Goal: Task Accomplishment & Management: Use online tool/utility

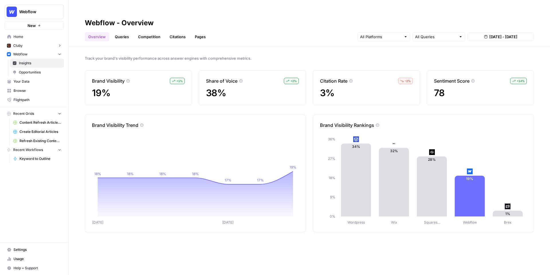
click at [126, 32] on link "Queries" at bounding box center [122, 36] width 21 height 9
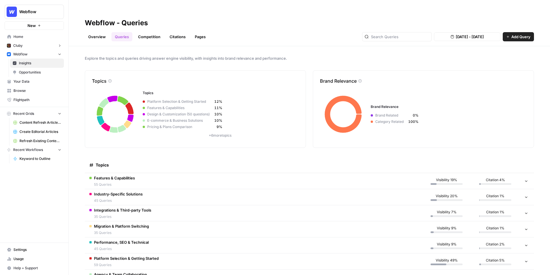
click at [150, 32] on link "Competition" at bounding box center [149, 36] width 29 height 9
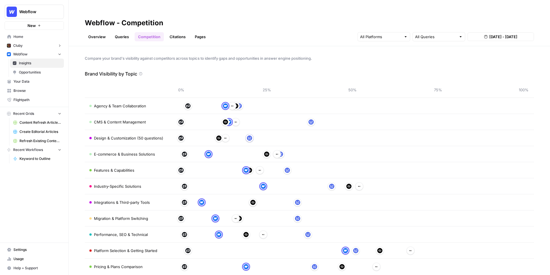
click at [115, 32] on link "Queries" at bounding box center [122, 36] width 21 height 9
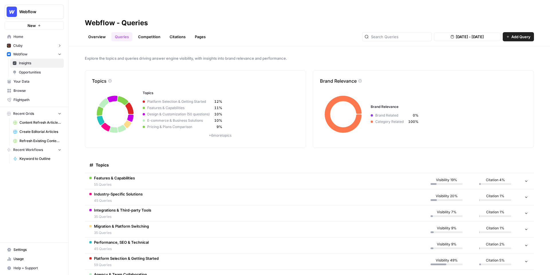
click at [173, 32] on link "Citations" at bounding box center [177, 36] width 23 height 9
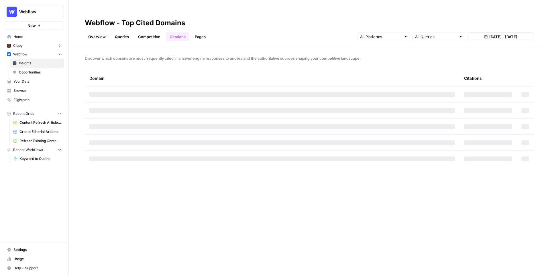
click at [166, 50] on div "Discover which domains are most frequently cited in answer engine responses to …" at bounding box center [310, 166] width 482 height 240
click at [203, 32] on link "Pages" at bounding box center [201, 36] width 18 height 9
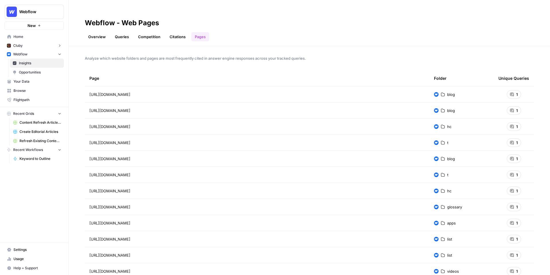
click at [516, 90] on div "1" at bounding box center [514, 94] width 14 height 9
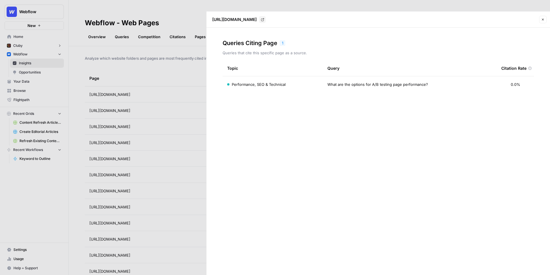
click at [320, 76] on td "Performance, SEO & Technical" at bounding box center [273, 84] width 100 height 16
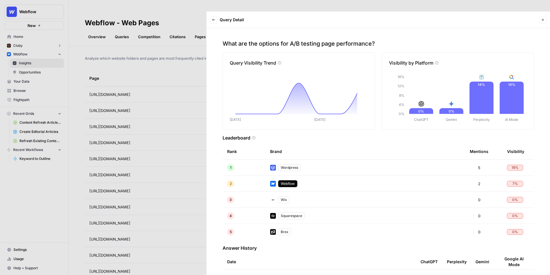
click at [193, 107] on div at bounding box center [275, 137] width 550 height 275
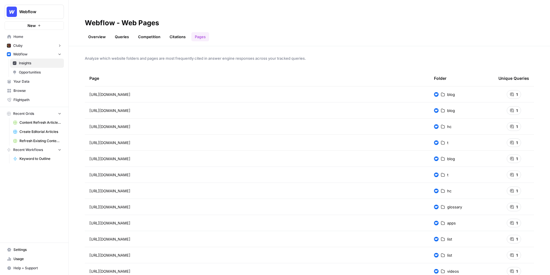
click at [323, 107] on div "https://webflow.com/blog/how-to-build-breadcrumb-navigation-for-webflow-ecommer…" at bounding box center [257, 110] width 336 height 7
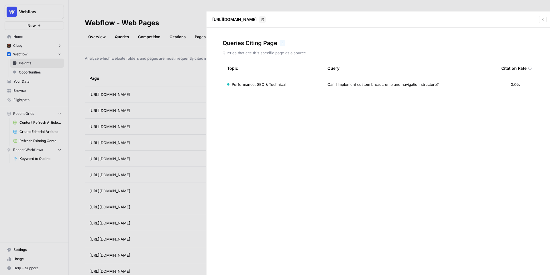
click at [346, 81] on span "Can I implement custom breadcrumb and navigation structure?" at bounding box center [384, 84] width 112 height 6
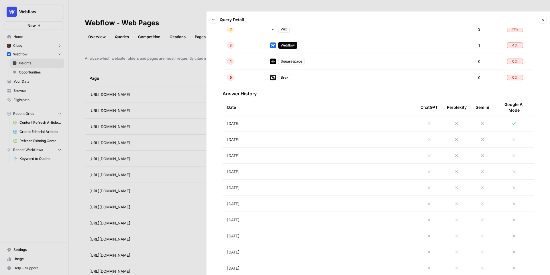
scroll to position [167, 0]
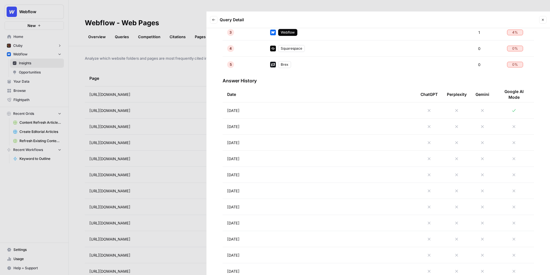
click at [175, 168] on div at bounding box center [275, 137] width 550 height 275
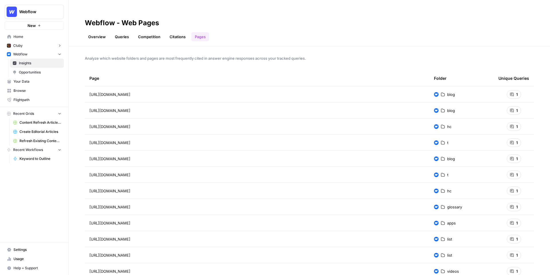
click at [122, 32] on link "Queries" at bounding box center [122, 36] width 21 height 9
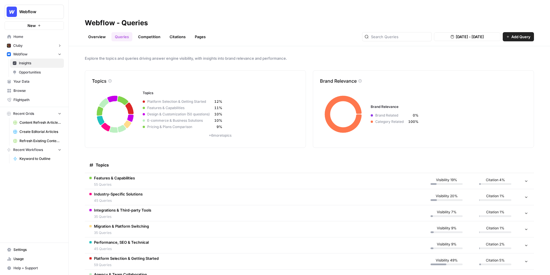
click at [175, 32] on link "Citations" at bounding box center [177, 36] width 23 height 9
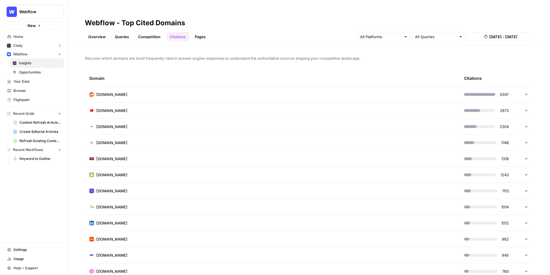
click at [163, 87] on td "reddit.com" at bounding box center [272, 94] width 375 height 16
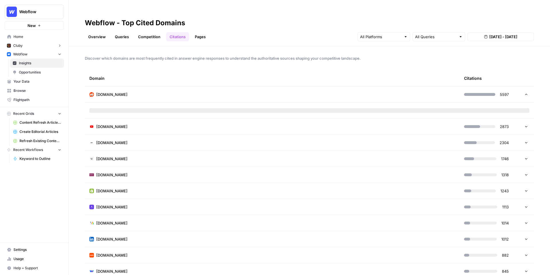
click at [192, 86] on td "reddit.com" at bounding box center [272, 94] width 375 height 16
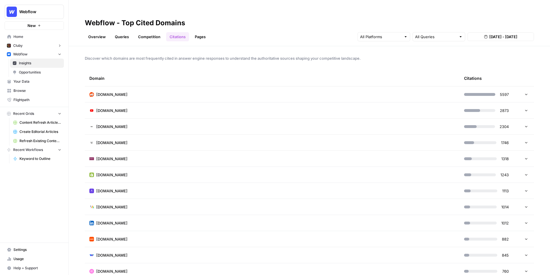
click at [191, 102] on td "youtube.com" at bounding box center [272, 110] width 375 height 16
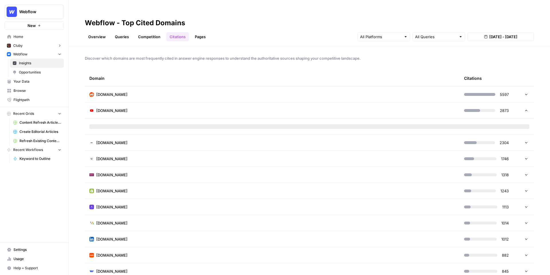
click at [191, 102] on td "youtube.com" at bounding box center [272, 110] width 375 height 16
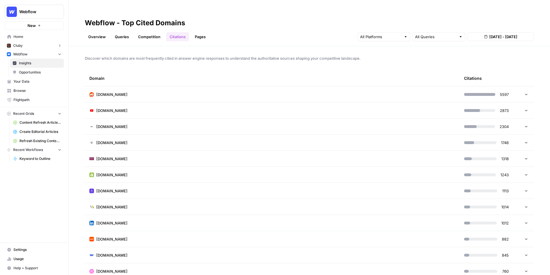
click at [315, 118] on td "wix.com" at bounding box center [272, 126] width 375 height 16
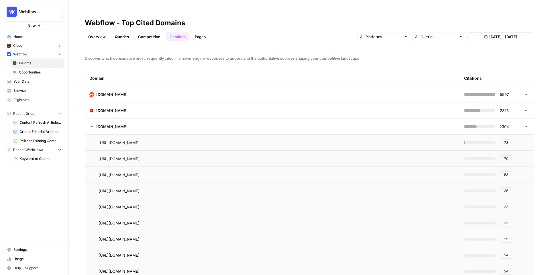
click at [38, 62] on span "Insights" at bounding box center [40, 62] width 42 height 5
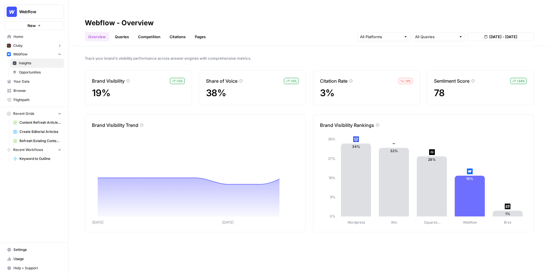
click at [28, 84] on span "Your Data" at bounding box center [37, 81] width 48 height 5
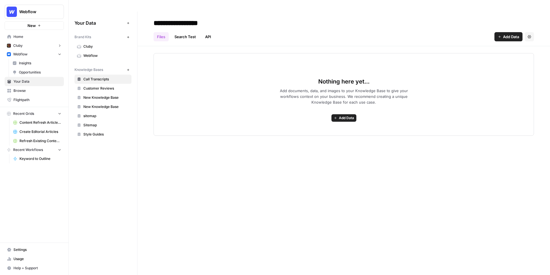
click at [51, 7] on button "Webflow" at bounding box center [34, 12] width 59 height 14
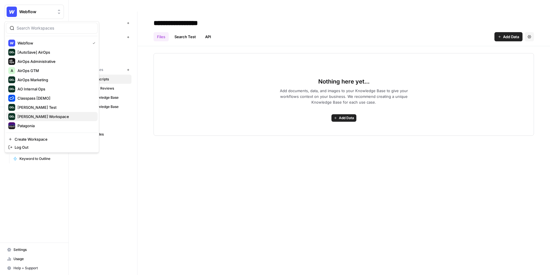
click at [34, 117] on span "Mike Kenler's Workspace" at bounding box center [55, 117] width 76 height 6
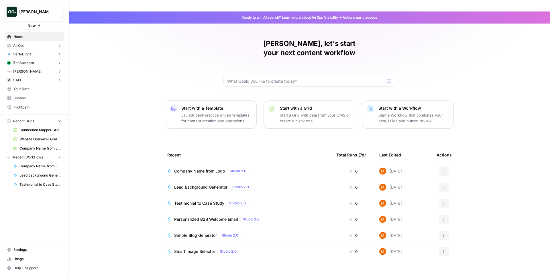
click at [40, 28] on button "New" at bounding box center [34, 25] width 59 height 9
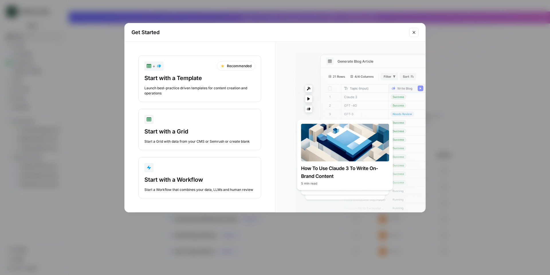
click at [70, 34] on div "Get Started + Recommended Start with a Template Launch best-practice driven tem…" at bounding box center [275, 137] width 550 height 275
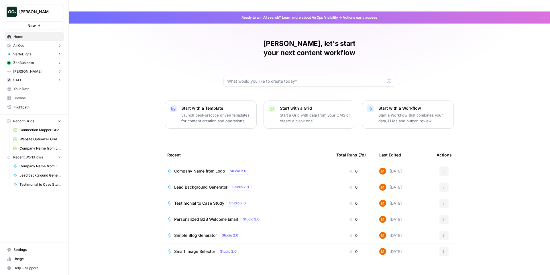
click at [28, 90] on span "Your Data" at bounding box center [37, 88] width 48 height 5
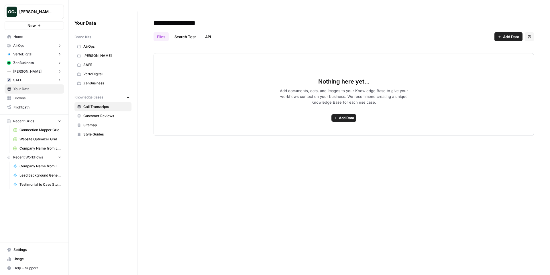
click at [503, 32] on button "Add Data" at bounding box center [509, 36] width 28 height 9
click at [245, 28] on div "Files Search Test API Add Data Settings" at bounding box center [344, 35] width 381 height 14
click at [134, 26] on div "Your Data Add Data Brand Kits New AirOps Charlotte Tilbury SAFE VertoDigital Ze…" at bounding box center [103, 78] width 69 height 134
click at [128, 36] on icon "button" at bounding box center [128, 37] width 3 height 3
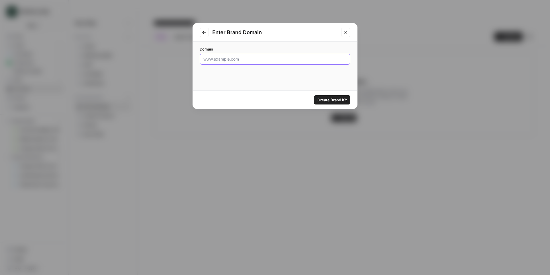
click at [249, 60] on input "Domain" at bounding box center [275, 59] width 143 height 6
paste input "https://6sense.com/"
type input "https://6sense.com/"
click at [334, 104] on button "Create Brand Kit" at bounding box center [332, 99] width 36 height 9
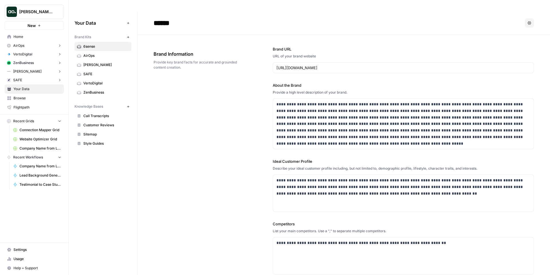
drag, startPoint x: 107, startPoint y: 32, endPoint x: 220, endPoint y: 1, distance: 116.9
click at [306, 129] on p "**********" at bounding box center [404, 124] width 254 height 46
click at [224, 80] on div "**********" at bounding box center [344, 195] width 381 height 321
click at [311, 109] on p "**********" at bounding box center [404, 124] width 254 height 46
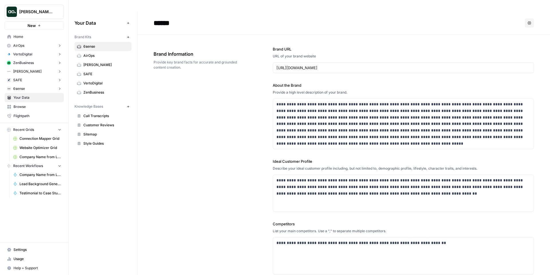
click at [257, 77] on div "**********" at bounding box center [344, 195] width 381 height 321
click at [255, 79] on div "**********" at bounding box center [344, 195] width 381 height 321
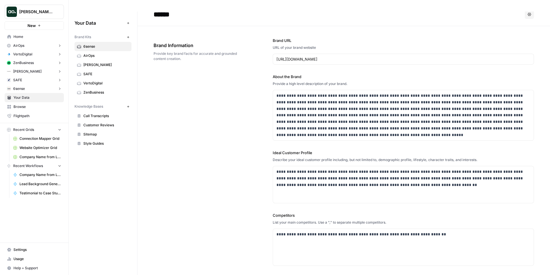
scroll to position [9, 0]
click at [294, 93] on p "**********" at bounding box center [404, 115] width 254 height 46
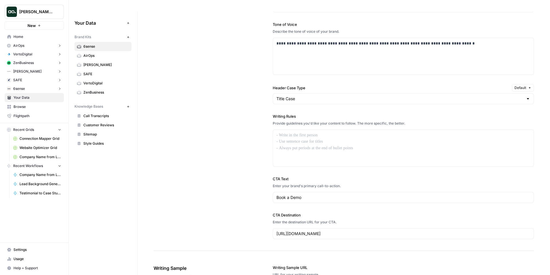
scroll to position [414, 0]
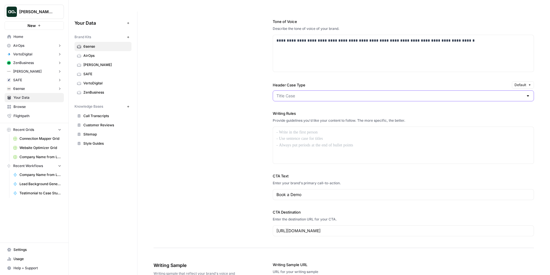
click at [306, 93] on input "Header Case Type" at bounding box center [400, 96] width 247 height 6
click at [312, 93] on input "Header Case Type" at bounding box center [400, 96] width 247 height 6
type input "Title Case"
click at [312, 82] on label "Header Case Type" at bounding box center [391, 85] width 237 height 6
click at [312, 93] on input "Title Case" at bounding box center [400, 96] width 247 height 6
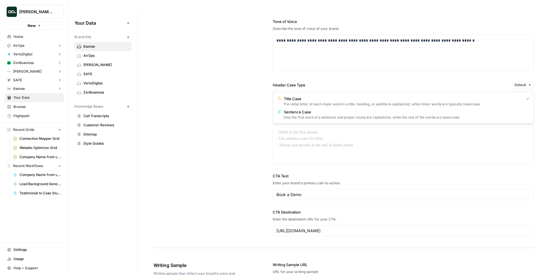
type input "Title Case"
click at [315, 81] on div "Header Case Type Default" at bounding box center [403, 84] width 261 height 7
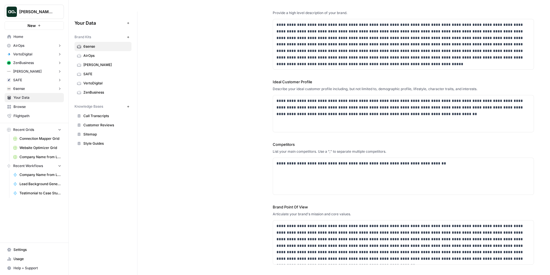
scroll to position [0, 0]
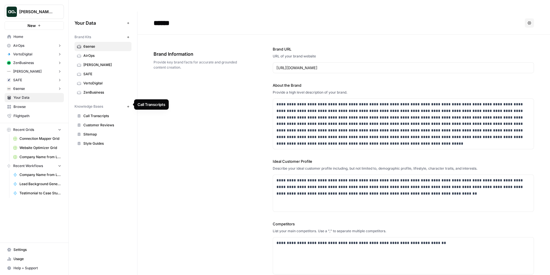
click at [91, 113] on span "Call Transcripts" at bounding box center [106, 115] width 46 height 5
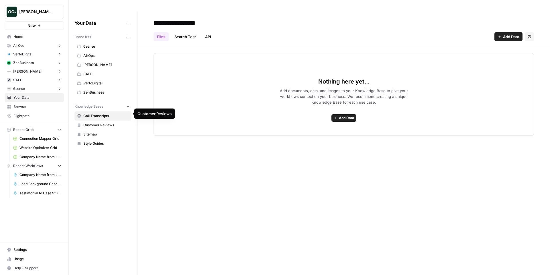
click at [99, 122] on span "Customer Reviews" at bounding box center [106, 124] width 46 height 5
click at [97, 132] on span "Sitemap" at bounding box center [106, 134] width 46 height 5
click at [510, 32] on button "Add Data" at bounding box center [509, 36] width 28 height 9
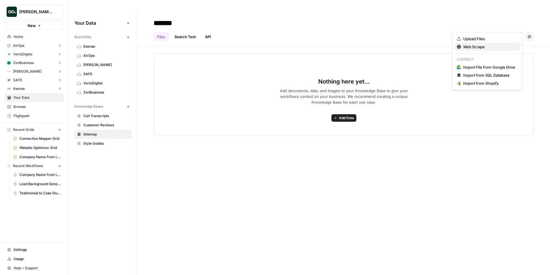
click at [471, 44] on span "Web Scrape" at bounding box center [490, 47] width 52 height 6
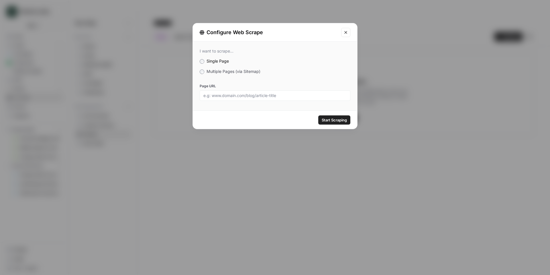
click at [218, 69] on span "Multiple Pages (via Sitemap)" at bounding box center [234, 71] width 54 height 5
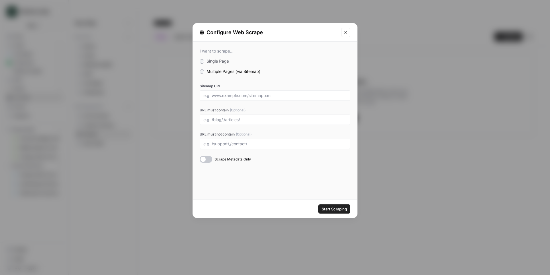
click at [345, 32] on icon "Close modal" at bounding box center [346, 32] width 3 height 3
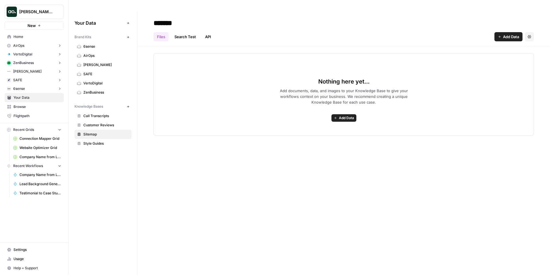
click at [218, 153] on div "******* Files Search Test API Add Data Settings Nothing here yet... Add documen…" at bounding box center [344, 148] width 413 height 275
click at [374, 108] on div "Nothing here yet... Add documents, data, and images to your Knowledge Base to g…" at bounding box center [344, 94] width 381 height 83
click at [399, 88] on span "Add documents, data, and images to your Knowledge Base to give your workflows c…" at bounding box center [344, 96] width 147 height 17
click at [187, 32] on link "Search Test" at bounding box center [185, 36] width 28 height 9
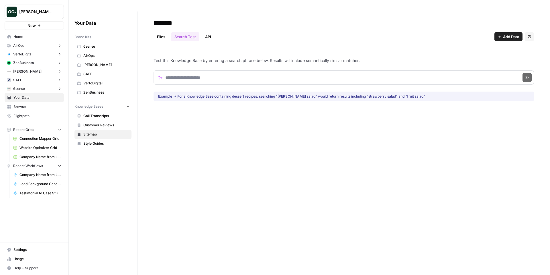
click at [209, 32] on link "API" at bounding box center [208, 36] width 13 height 9
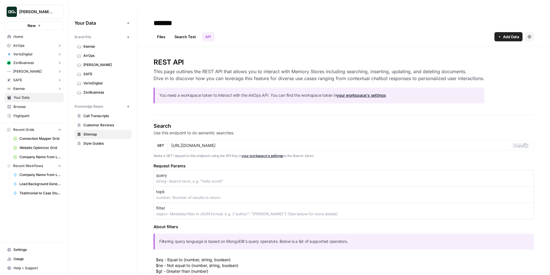
click at [188, 32] on link "Search Test" at bounding box center [185, 36] width 28 height 9
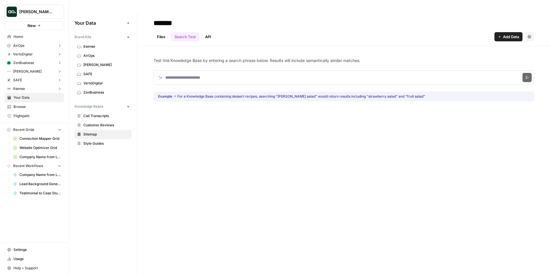
click at [164, 32] on link "Files" at bounding box center [161, 36] width 15 height 9
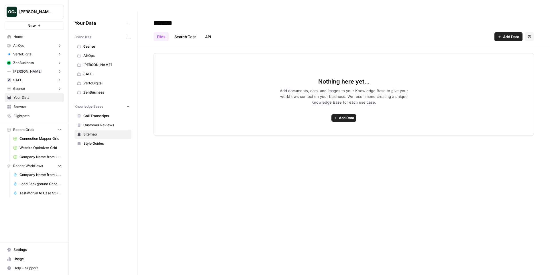
click at [100, 44] on span "6sense" at bounding box center [106, 46] width 46 height 5
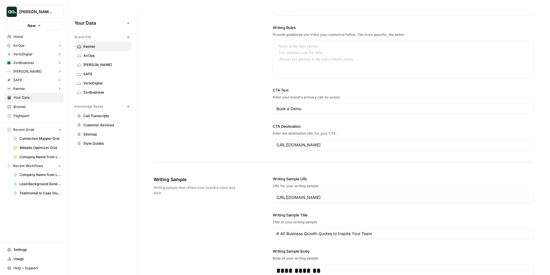
scroll to position [527, 0]
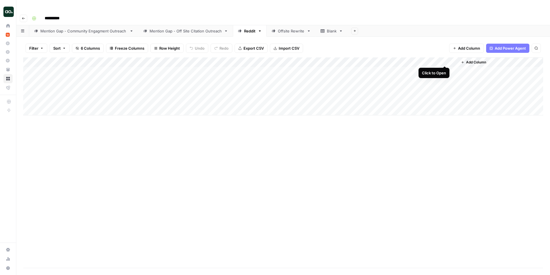
click at [445, 59] on div "Add Column" at bounding box center [283, 86] width 520 height 58
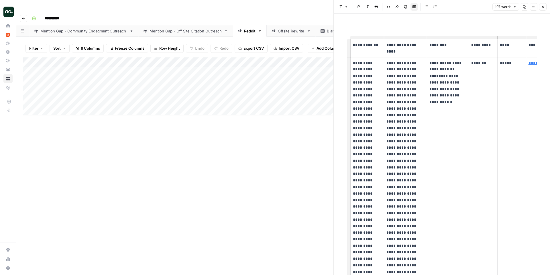
click at [171, 28] on div "Mention Gap - Off Site Citation Outreach" at bounding box center [186, 31] width 72 height 6
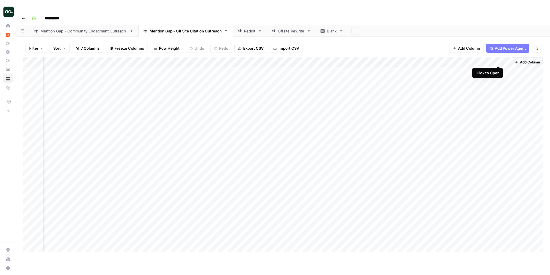
click at [499, 58] on div "Add Column" at bounding box center [283, 154] width 520 height 194
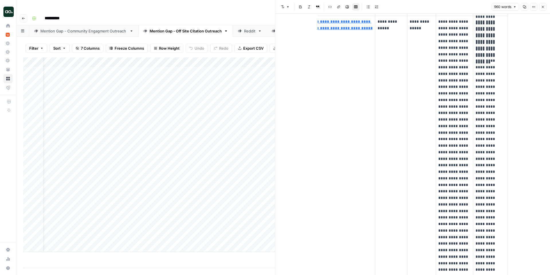
scroll to position [386, 0]
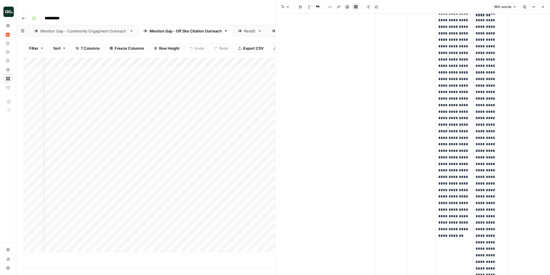
click at [252, 14] on div "**********" at bounding box center [287, 18] width 515 height 9
click at [248, 25] on link "Reddit" at bounding box center [250, 30] width 34 height 11
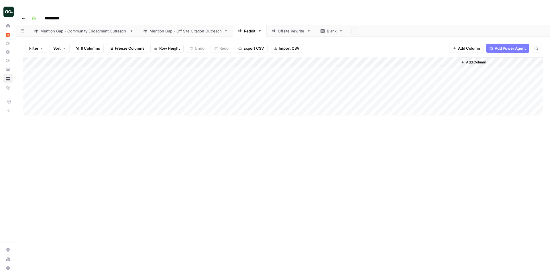
click at [445, 60] on div "Add Column" at bounding box center [283, 86] width 520 height 58
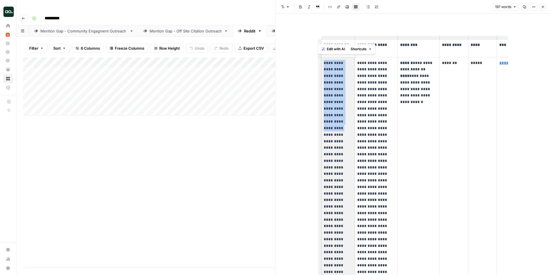
drag, startPoint x: 325, startPoint y: 63, endPoint x: 341, endPoint y: 116, distance: 56.0
click at [341, 116] on p "**********" at bounding box center [338, 197] width 29 height 274
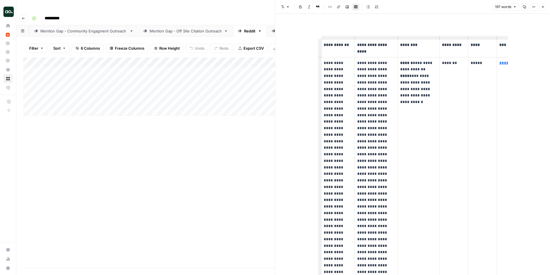
scroll to position [6, 0]
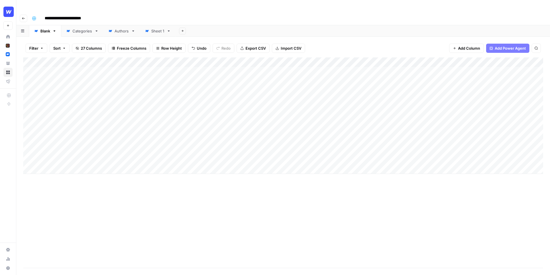
click at [82, 14] on input "**********" at bounding box center [67, 18] width 51 height 9
click at [184, 14] on div "**********" at bounding box center [287, 18] width 515 height 9
click at [64, 60] on div "Add Column" at bounding box center [283, 115] width 520 height 116
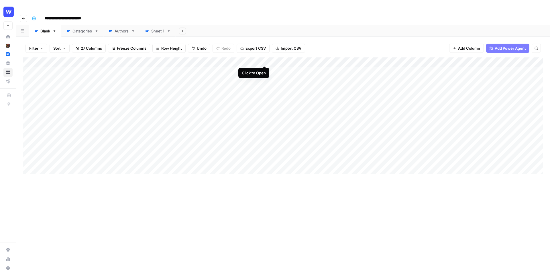
click at [265, 60] on div "Add Column" at bounding box center [283, 115] width 520 height 116
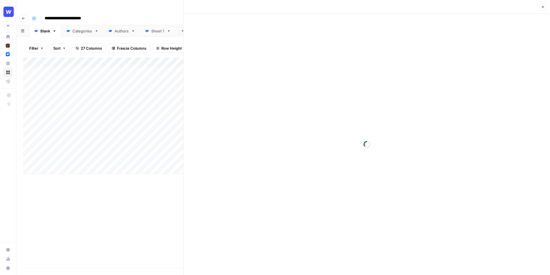
click at [173, 87] on div "Add Column" at bounding box center [103, 115] width 160 height 116
click at [544, 6] on icon "button" at bounding box center [543, 6] width 3 height 3
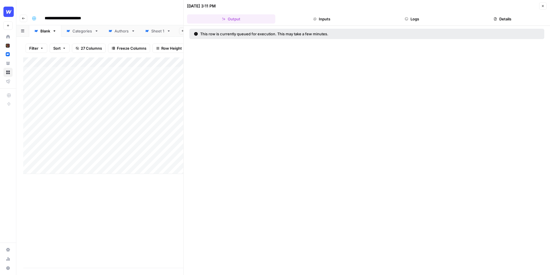
click at [544, 7] on icon "button" at bounding box center [543, 5] width 3 height 3
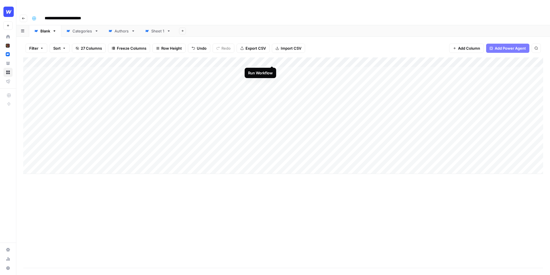
click at [273, 60] on div "Add Column" at bounding box center [283, 115] width 520 height 116
click at [390, 69] on div "Add Column" at bounding box center [283, 115] width 520 height 116
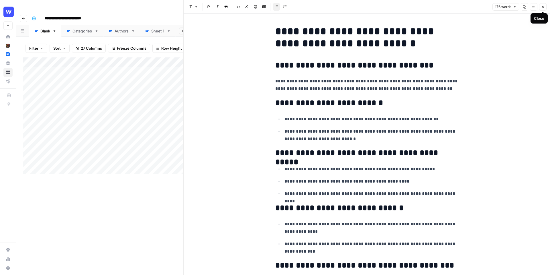
click at [545, 5] on button "Close" at bounding box center [543, 6] width 7 height 7
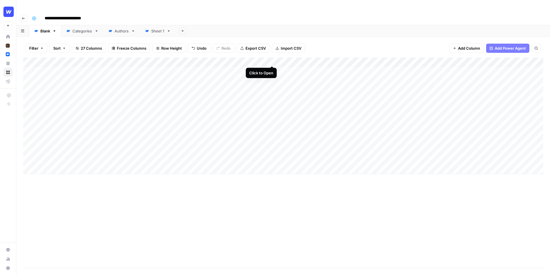
click at [271, 60] on div "Add Column" at bounding box center [283, 115] width 520 height 116
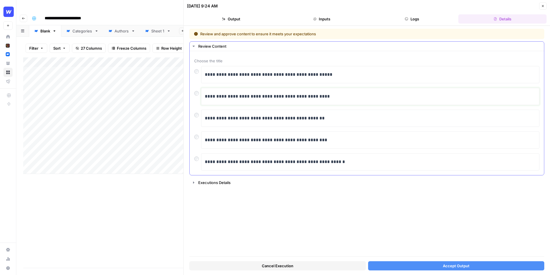
click at [337, 91] on div "**********" at bounding box center [370, 96] width 331 height 12
click at [333, 99] on p "**********" at bounding box center [370, 96] width 331 height 7
click at [454, 266] on span "Accept Output" at bounding box center [456, 266] width 27 height 6
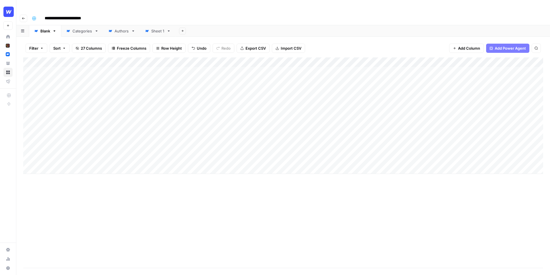
click at [265, 57] on div "Add Column" at bounding box center [283, 115] width 520 height 116
click at [228, 87] on span "Schedule" at bounding box center [238, 86] width 50 height 6
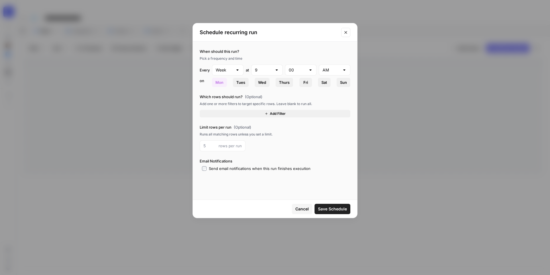
click at [239, 70] on div at bounding box center [237, 70] width 5 height 6
click at [236, 98] on span "Month" at bounding box center [226, 100] width 19 height 6
type input "Month"
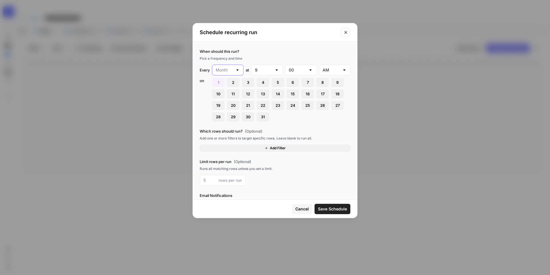
click at [231, 70] on input "text" at bounding box center [224, 70] width 17 height 6
type input "Month"
click at [299, 205] on button "Cancel" at bounding box center [302, 209] width 20 height 10
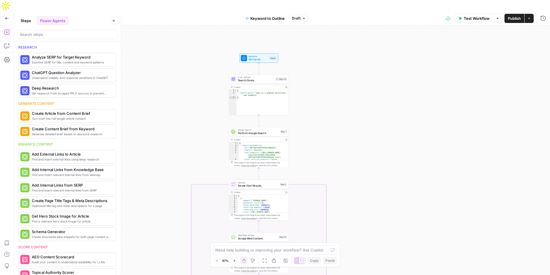
click at [27, 18] on button "Steps" at bounding box center [25, 20] width 17 height 9
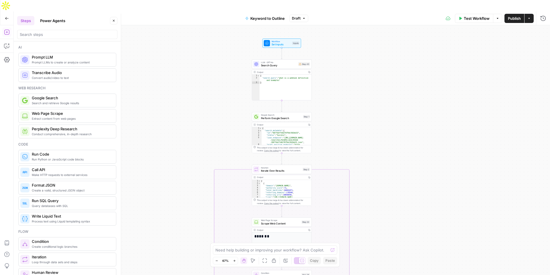
drag, startPoint x: 213, startPoint y: 91, endPoint x: 235, endPoint y: 76, distance: 26.6
click at [235, 76] on div "true false Workflow Set Inputs Inputs LLM · GPT-4o Search Query Step 40 Output …" at bounding box center [282, 155] width 537 height 261
drag, startPoint x: 329, startPoint y: 89, endPoint x: 332, endPoint y: 88, distance: 3.1
click at [332, 88] on div "true false Workflow Set Inputs Inputs LLM · GPT-4o Search Query Step 40 Output …" at bounding box center [282, 155] width 537 height 261
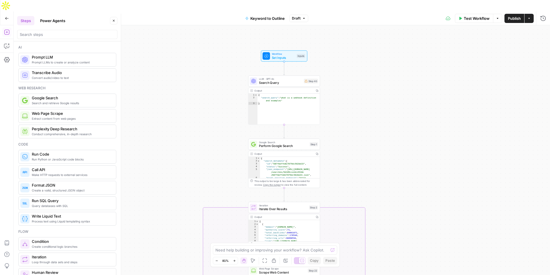
drag, startPoint x: 332, startPoint y: 88, endPoint x: 332, endPoint y: 128, distance: 40.7
click at [332, 128] on div "true false Workflow Set Inputs Inputs LLM · GPT-4o Search Query Step 40 Output …" at bounding box center [282, 155] width 537 height 261
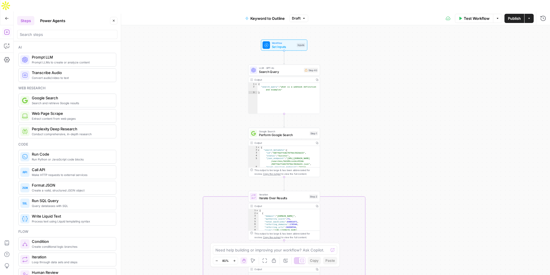
drag, startPoint x: 332, startPoint y: 127, endPoint x: 332, endPoint y: 112, distance: 14.9
click at [332, 112] on div "true false Workflow Set Inputs Inputs LLM · GPT-4o Search Query Step 40 Output …" at bounding box center [282, 155] width 537 height 261
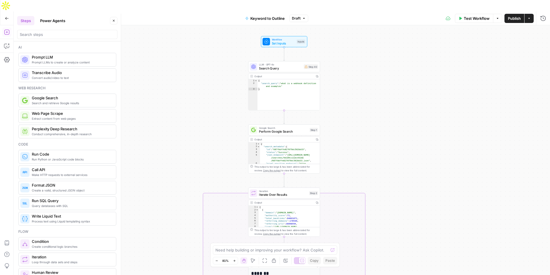
drag, startPoint x: 335, startPoint y: 110, endPoint x: 335, endPoint y: 106, distance: 3.7
click at [335, 106] on div "true false Workflow Set Inputs Inputs LLM · GPT-4o Search Query Step 40 Output …" at bounding box center [282, 155] width 537 height 261
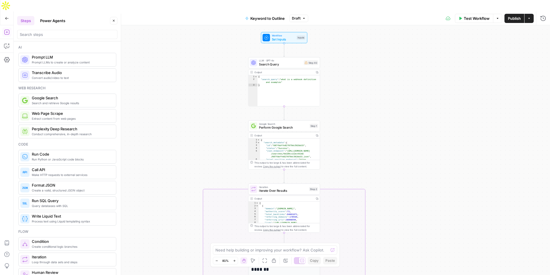
drag, startPoint x: 165, startPoint y: 76, endPoint x: 165, endPoint y: 73, distance: 3.7
click at [165, 73] on div "true false Workflow Set Inputs Inputs LLM · GPT-4o Search Query Step 40 Output …" at bounding box center [282, 155] width 537 height 261
click at [9, 43] on icon "button" at bounding box center [7, 46] width 6 height 6
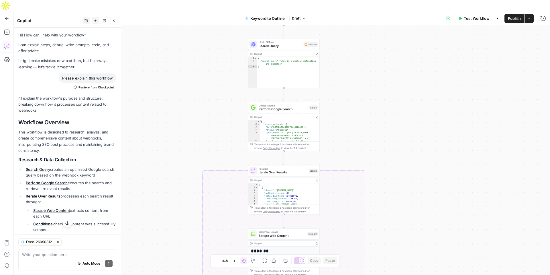
drag, startPoint x: 226, startPoint y: 61, endPoint x: 226, endPoint y: 43, distance: 17.5
click at [226, 43] on div "true false Workflow Set Inputs Inputs LLM · GPT-4o Search Query Step 40 Output …" at bounding box center [282, 155] width 537 height 261
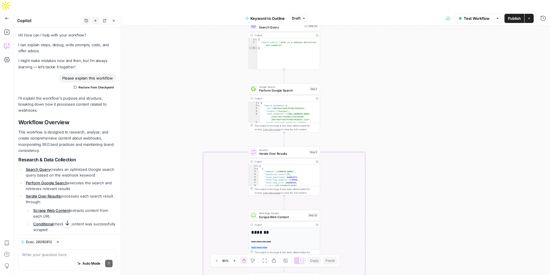
drag, startPoint x: 345, startPoint y: 108, endPoint x: 345, endPoint y: 85, distance: 22.4
click at [345, 85] on div "true false Workflow Set Inputs Inputs LLM · GPT-4o Search Query Step 40 Output …" at bounding box center [282, 155] width 537 height 261
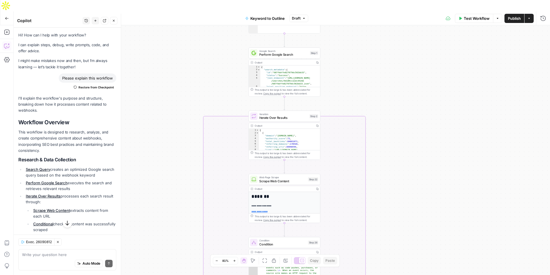
drag, startPoint x: 213, startPoint y: 103, endPoint x: 213, endPoint y: 69, distance: 33.5
click at [213, 69] on div "true false Workflow Set Inputs Inputs LLM · GPT-4o Search Query Step 40 Output …" at bounding box center [282, 155] width 537 height 261
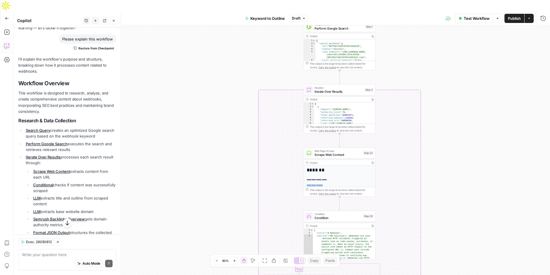
drag, startPoint x: 153, startPoint y: 157, endPoint x: 150, endPoint y: 93, distance: 64.0
click at [151, 92] on div "true false Workflow Set Inputs Inputs LLM · GPT-4o Search Query Step 40 Output …" at bounding box center [282, 155] width 537 height 261
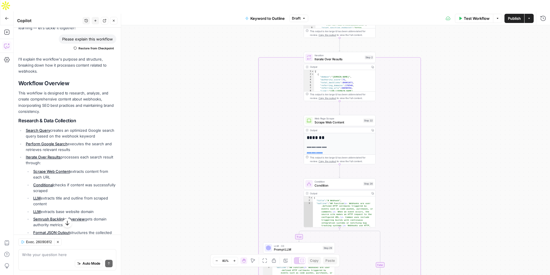
drag, startPoint x: 162, startPoint y: 106, endPoint x: 162, endPoint y: 73, distance: 33.3
click at [162, 73] on div "true false Workflow Set Inputs Inputs LLM · GPT-4o Search Query Step 40 Output …" at bounding box center [282, 155] width 537 height 261
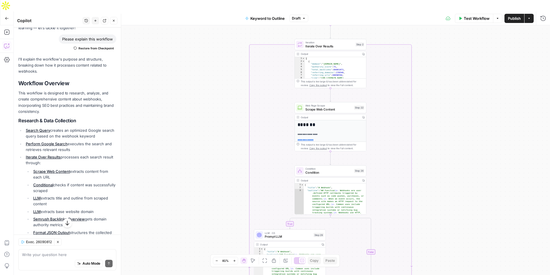
drag, startPoint x: 174, startPoint y: 92, endPoint x: 161, endPoint y: 76, distance: 21.0
click at [161, 76] on div "true false Workflow Set Inputs Inputs LLM · GPT-4o Search Query Step 40 Output …" at bounding box center [282, 155] width 537 height 261
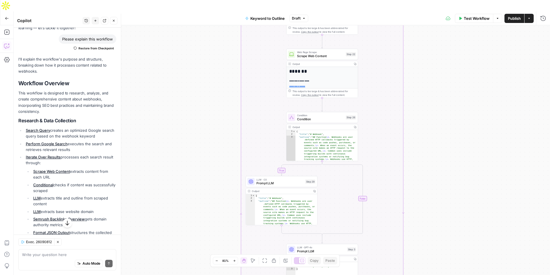
drag, startPoint x: 173, startPoint y: 95, endPoint x: 165, endPoint y: 42, distance: 53.3
click at [165, 42] on div "true false Workflow Set Inputs Inputs LLM · GPT-4o Search Query Step 40 Output …" at bounding box center [282, 155] width 537 height 261
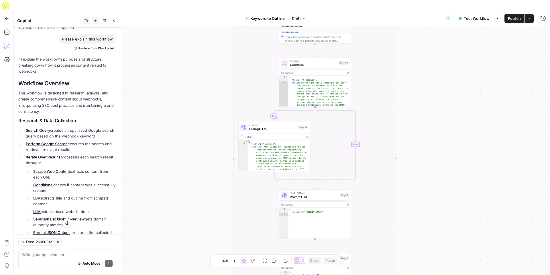
drag, startPoint x: 195, startPoint y: 93, endPoint x: 190, endPoint y: 34, distance: 59.3
click at [190, 34] on div "true false Workflow Set Inputs Inputs LLM · GPT-4o Search Query Step 40 Output …" at bounding box center [282, 155] width 537 height 261
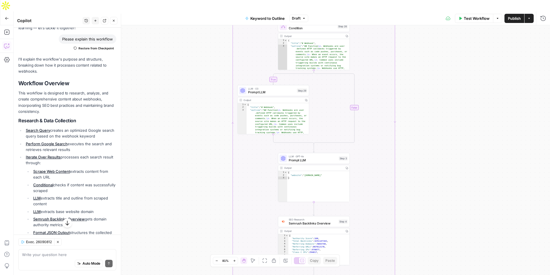
drag, startPoint x: 191, startPoint y: 90, endPoint x: 192, endPoint y: 62, distance: 27.8
click at [192, 61] on div "true false Workflow Set Inputs Inputs LLM · GPT-4o Search Query Step 40 Output …" at bounding box center [282, 155] width 537 height 261
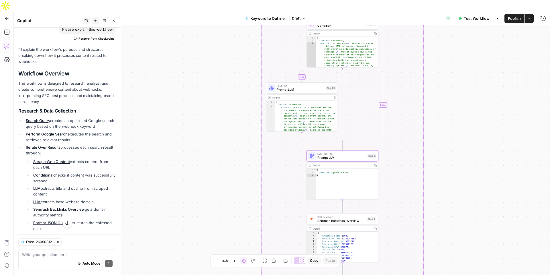
scroll to position [49, 0]
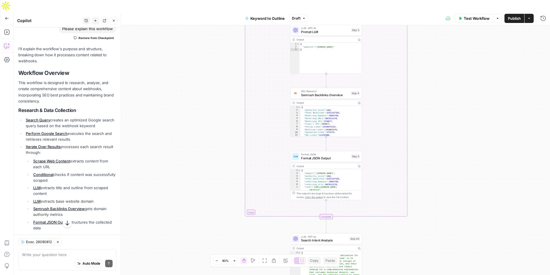
drag, startPoint x: 182, startPoint y: 162, endPoint x: 165, endPoint y: 99, distance: 65.0
click at [165, 99] on div "true false Workflow Set Inputs Inputs LLM · GPT-4o Search Query Step 40 Output …" at bounding box center [282, 155] width 537 height 261
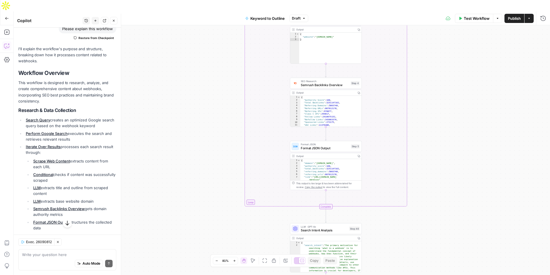
drag, startPoint x: 192, startPoint y: 95, endPoint x: 191, endPoint y: 74, distance: 21.0
click at [192, 72] on div "true false Workflow Set Inputs Inputs LLM · GPT-4o Search Query Step 40 Output …" at bounding box center [282, 155] width 537 height 261
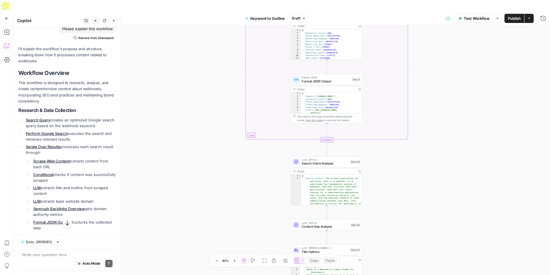
drag, startPoint x: 208, startPoint y: 118, endPoint x: 209, endPoint y: 65, distance: 53.0
click at [210, 64] on div "true false Workflow Set Inputs Inputs LLM · GPT-4o Search Query Step 40 Output …" at bounding box center [282, 155] width 537 height 261
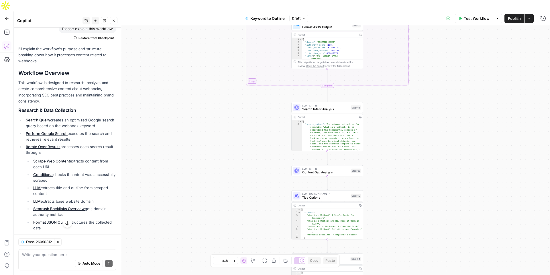
drag, startPoint x: 222, startPoint y: 144, endPoint x: 223, endPoint y: 85, distance: 59.9
click at [223, 85] on div "true false Workflow Set Inputs Inputs LLM · GPT-4o Search Query Step 40 Output …" at bounding box center [282, 155] width 537 height 261
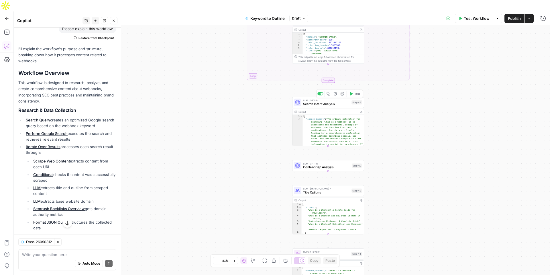
click at [314, 101] on span "Search Intent Analysis" at bounding box center [326, 103] width 47 height 5
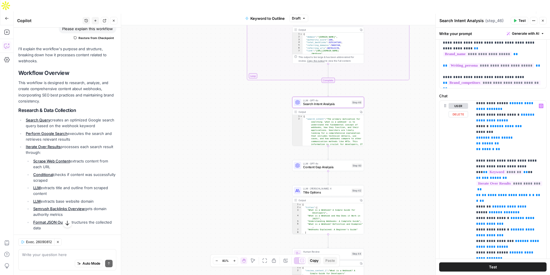
scroll to position [141, 0]
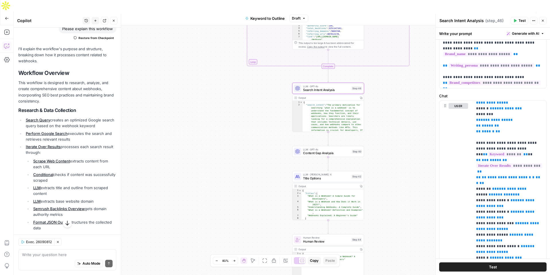
drag, startPoint x: 374, startPoint y: 157, endPoint x: 374, endPoint y: 144, distance: 13.2
click at [374, 143] on div "true false Workflow Set Inputs Inputs LLM · GPT-4o Search Query Step 40 Output …" at bounding box center [282, 155] width 537 height 261
click at [339, 151] on span "Content Gap Analysis" at bounding box center [326, 153] width 47 height 5
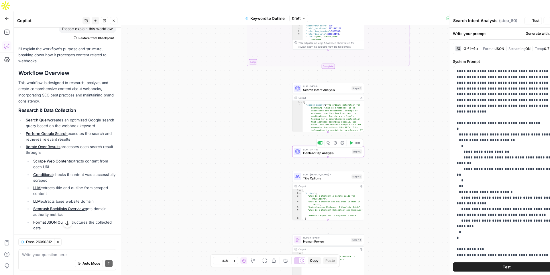
type textarea "Content Gap Analysis"
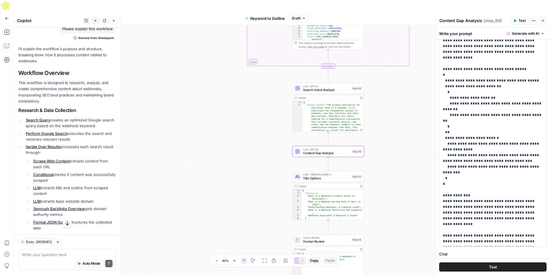
scroll to position [0, 0]
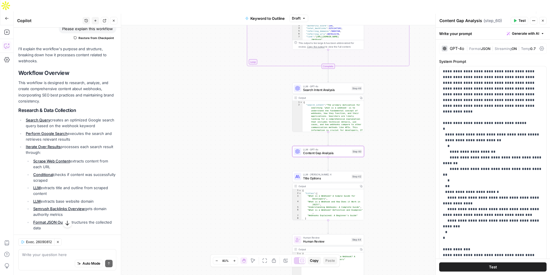
click at [450, 48] on div "GPT-4o" at bounding box center [457, 48] width 14 height 4
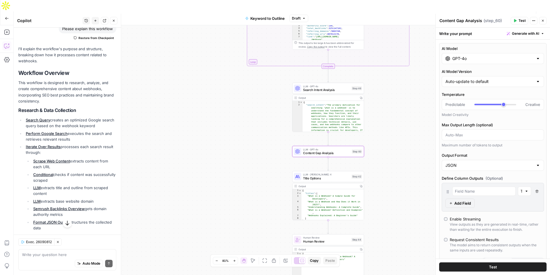
click at [469, 58] on input "GPT-4o" at bounding box center [493, 59] width 81 height 6
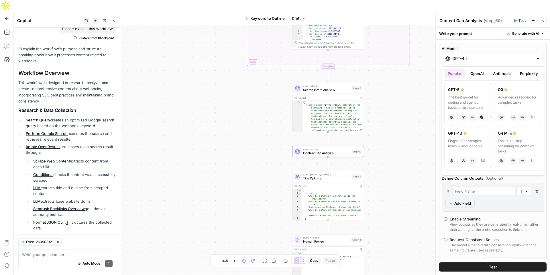
click at [478, 75] on button "OpenAI" at bounding box center [477, 73] width 20 height 9
click at [505, 74] on button "Anthropic" at bounding box center [502, 73] width 25 height 9
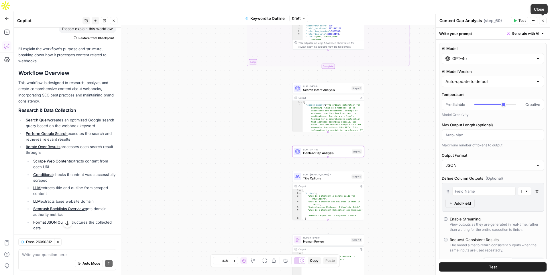
click at [543, 19] on icon "button" at bounding box center [543, 20] width 3 height 3
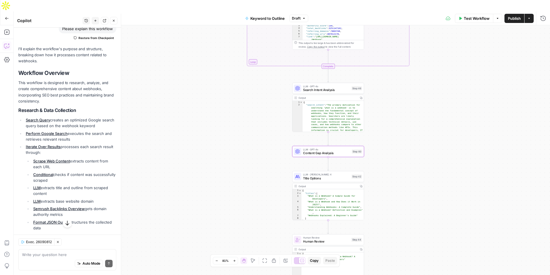
click at [315, 151] on span "Content Gap Analysis" at bounding box center [326, 153] width 47 height 5
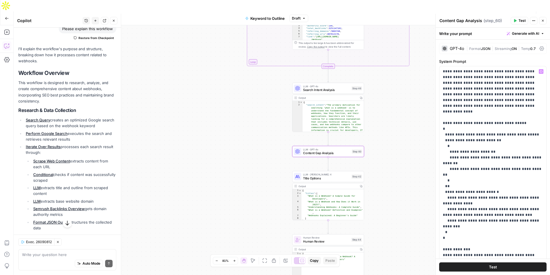
scroll to position [144, 0]
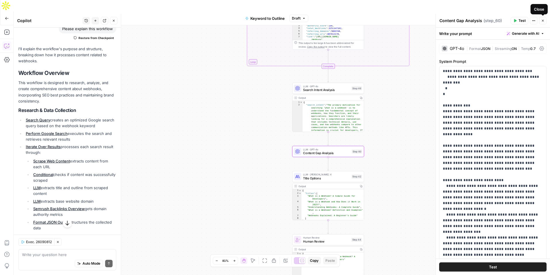
click at [544, 19] on icon "button" at bounding box center [543, 20] width 3 height 3
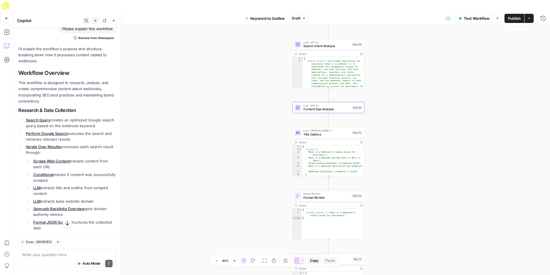
drag, startPoint x: 384, startPoint y: 173, endPoint x: 384, endPoint y: 128, distance: 45.0
click at [384, 128] on div "true false Workflow Set Inputs Inputs LLM · GPT-4o Search Query Step 40 Output …" at bounding box center [282, 155] width 537 height 261
click at [325, 131] on span "Title Options" at bounding box center [327, 133] width 47 height 5
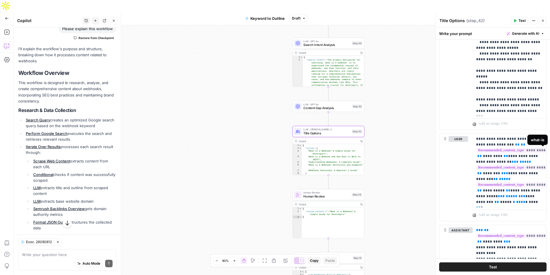
scroll to position [345, 0]
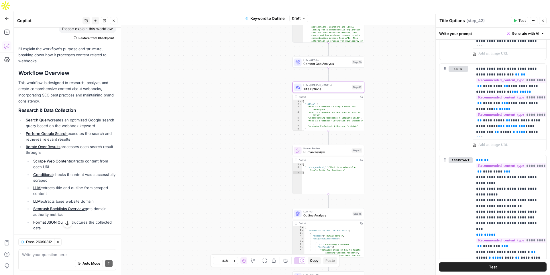
drag, startPoint x: 372, startPoint y: 156, endPoint x: 372, endPoint y: 110, distance: 45.9
click at [372, 110] on div "true false Workflow Set Inputs Inputs LLM · GPT-4o Search Query Step 40 Output …" at bounding box center [282, 155] width 537 height 261
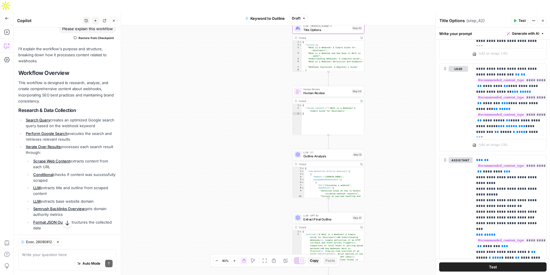
drag, startPoint x: 244, startPoint y: 104, endPoint x: 244, endPoint y: 48, distance: 55.9
click at [244, 47] on div "true false Workflow Set Inputs Inputs LLM · GPT-4o Search Query Step 40 Output …" at bounding box center [282, 155] width 537 height 261
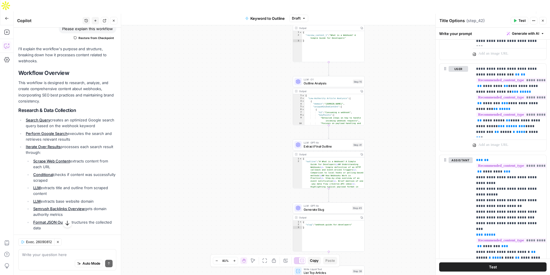
drag, startPoint x: 252, startPoint y: 116, endPoint x: 252, endPoint y: 43, distance: 73.1
click at [252, 43] on div "true false Workflow Set Inputs Inputs LLM · GPT-4o Search Query Step 40 Output …" at bounding box center [282, 155] width 537 height 261
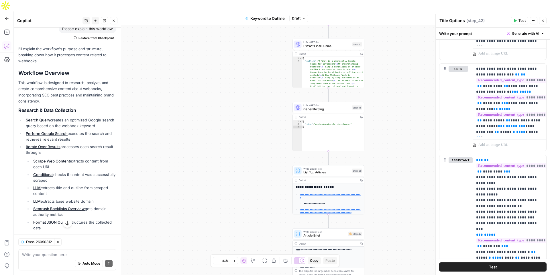
drag, startPoint x: 277, startPoint y: 147, endPoint x: 277, endPoint y: 47, distance: 100.1
click at [277, 47] on div "true false Workflow Set Inputs Inputs LLM · GPT-4o Search Query Step 40 Output …" at bounding box center [282, 155] width 537 height 261
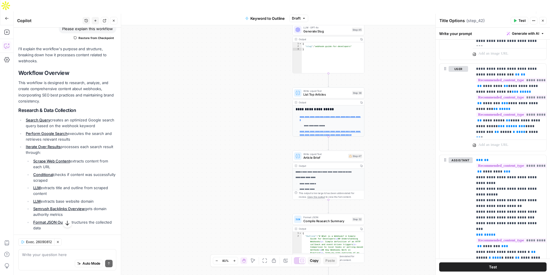
drag, startPoint x: 272, startPoint y: 112, endPoint x: 271, endPoint y: 33, distance: 78.8
click at [271, 32] on div "true false Workflow Set Inputs Inputs LLM · GPT-4o Search Query Step 40 Output …" at bounding box center [282, 155] width 537 height 261
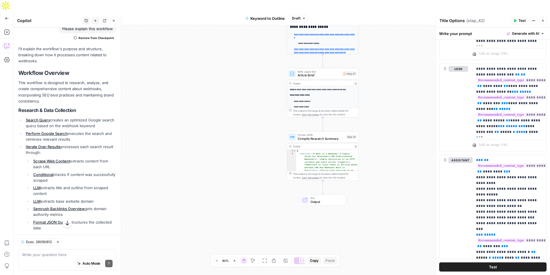
drag, startPoint x: 263, startPoint y: 98, endPoint x: 257, endPoint y: 17, distance: 80.8
click at [257, 25] on div "true false Workflow Set Inputs Inputs LLM · GPT-4o Search Query Step 40 Output …" at bounding box center [282, 155] width 537 height 261
click at [7, 29] on icon "button" at bounding box center [7, 32] width 6 height 6
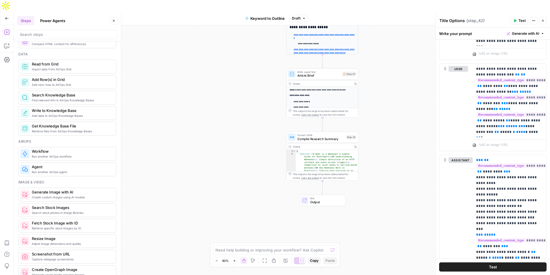
scroll to position [271, 0]
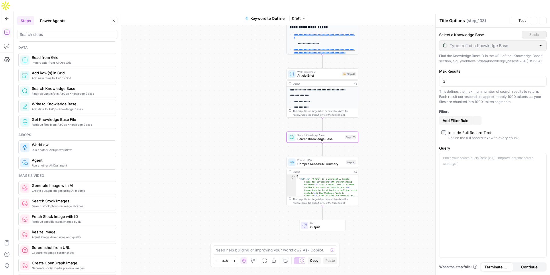
type textarea "Search Knowledge Base"
click at [330, 126] on icon "button" at bounding box center [330, 128] width 4 height 4
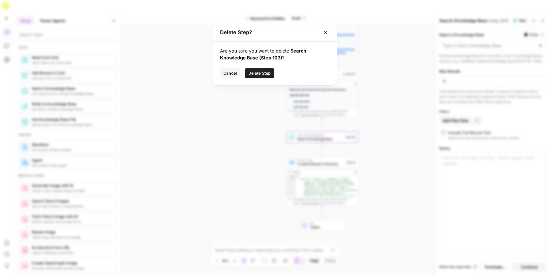
click at [257, 76] on button "Delete Step" at bounding box center [259, 73] width 29 height 10
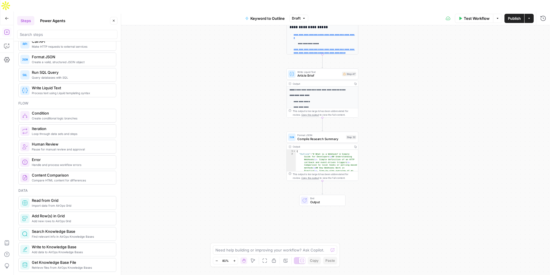
scroll to position [0, 0]
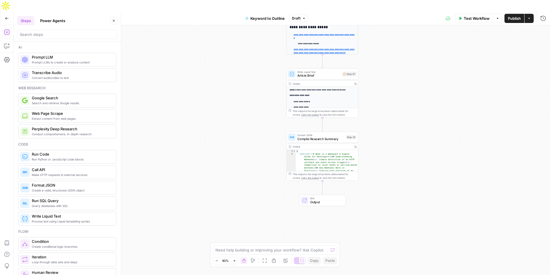
click at [51, 21] on button "Power Agents" at bounding box center [53, 20] width 32 height 9
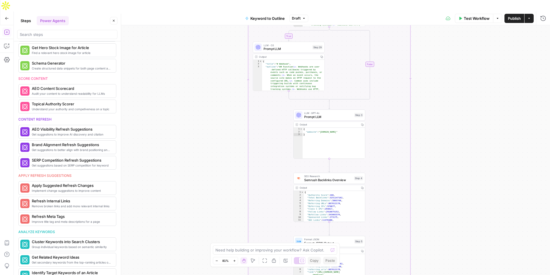
scroll to position [168, 0]
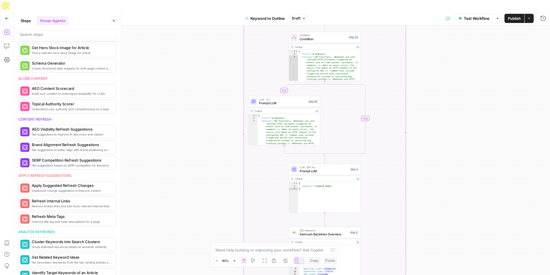
drag, startPoint x: 219, startPoint y: 59, endPoint x: 214, endPoint y: 114, distance: 54.4
click at [214, 114] on div "true false Workflow Set Inputs Inputs LLM · GPT-4o Search Query Step 40 Output …" at bounding box center [282, 155] width 537 height 261
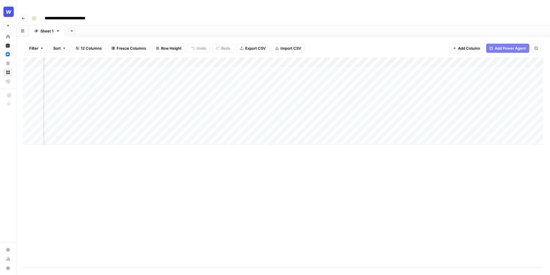
scroll to position [0, 97]
click at [357, 58] on div "Add Column" at bounding box center [283, 100] width 520 height 87
click at [405, 61] on div "Add Column" at bounding box center [283, 100] width 520 height 87
click at [357, 60] on div "Add Column" at bounding box center [283, 100] width 520 height 87
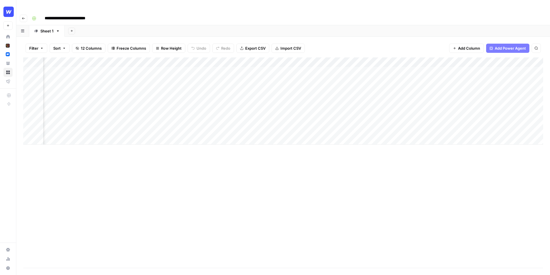
scroll to position [0, 254]
click at [193, 57] on div "Add Column" at bounding box center [283, 100] width 520 height 87
click at [206, 158] on div "Add Column" at bounding box center [283, 162] width 520 height 210
click at [393, 60] on div "Add Column" at bounding box center [283, 100] width 520 height 87
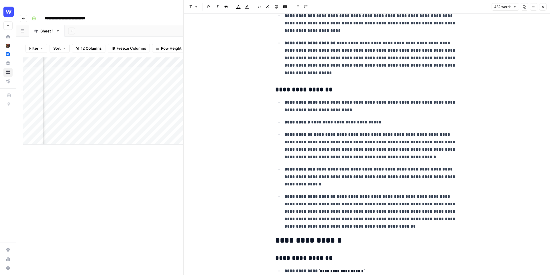
scroll to position [60, 0]
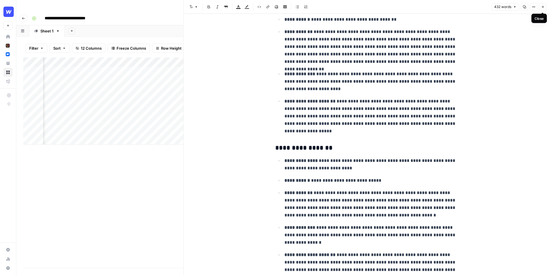
click at [545, 5] on button "Close" at bounding box center [543, 6] width 7 height 7
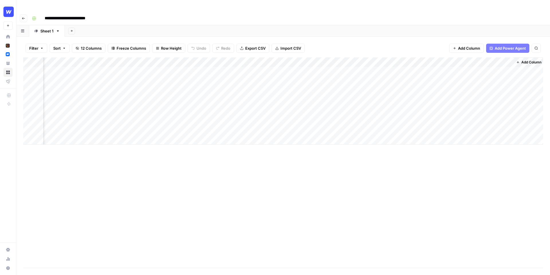
scroll to position [0, 298]
click at [448, 59] on div "Add Column" at bounding box center [283, 100] width 520 height 87
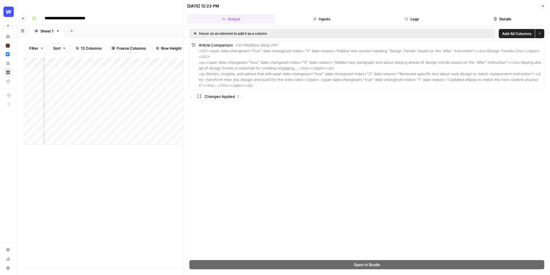
click at [545, 9] on button "Close" at bounding box center [543, 5] width 7 height 7
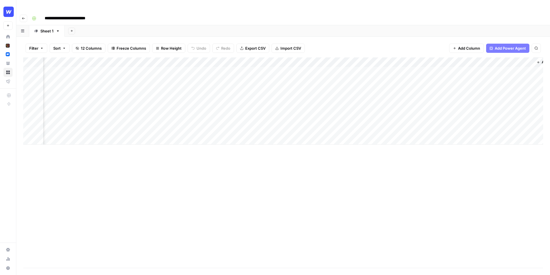
scroll to position [0, 298]
click at [500, 59] on div "Add Column" at bounding box center [283, 100] width 520 height 87
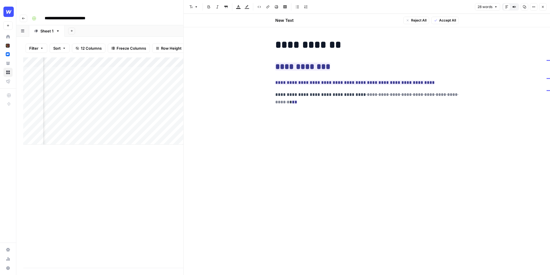
click at [461, 93] on div "**********" at bounding box center [367, 68] width 190 height 64
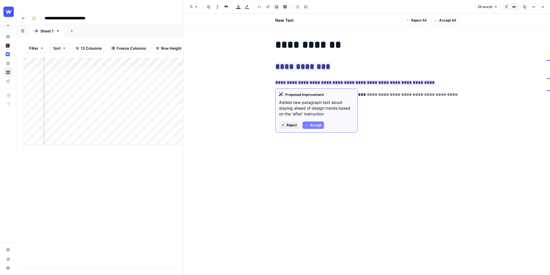
click at [315, 125] on span "Accept" at bounding box center [316, 124] width 12 height 5
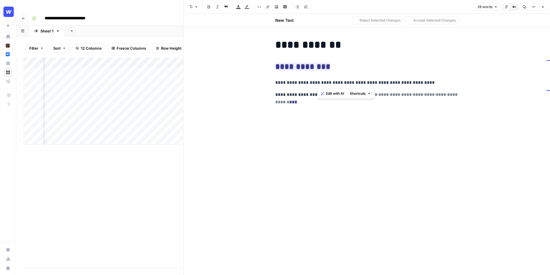
drag, startPoint x: 352, startPoint y: 83, endPoint x: 318, endPoint y: 83, distance: 33.8
click at [318, 83] on p "**********" at bounding box center [367, 82] width 183 height 7
click at [339, 92] on button "Edit with AI" at bounding box center [333, 93] width 28 height 7
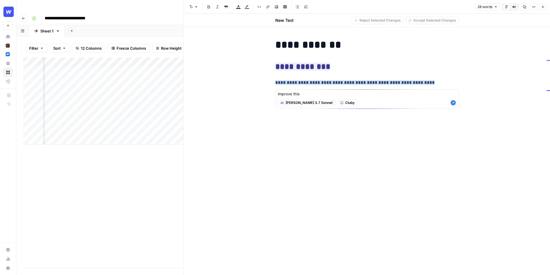
type textarea "Improve this"
click at [455, 104] on icon "button" at bounding box center [453, 102] width 5 height 5
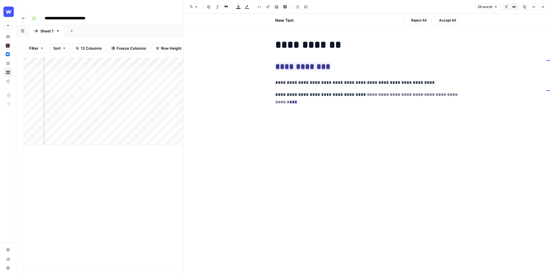
click at [450, 85] on p "**********" at bounding box center [367, 82] width 183 height 7
drag, startPoint x: 321, startPoint y: 80, endPoint x: 297, endPoint y: 80, distance: 23.8
click at [297, 80] on p "**********" at bounding box center [367, 82] width 183 height 7
click at [322, 94] on span "Edit with AI" at bounding box center [315, 93] width 18 height 5
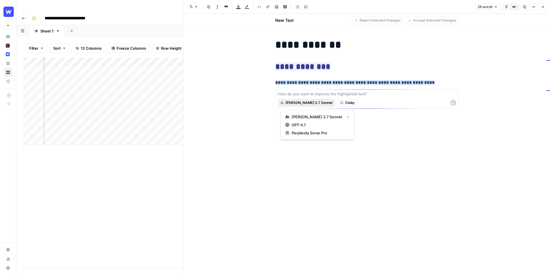
click at [306, 102] on span "[PERSON_NAME] 3.7 Sonnet" at bounding box center [309, 102] width 47 height 5
click at [438, 135] on div "**********" at bounding box center [367, 146] width 190 height 220
click at [542, 8] on icon "button" at bounding box center [543, 6] width 3 height 3
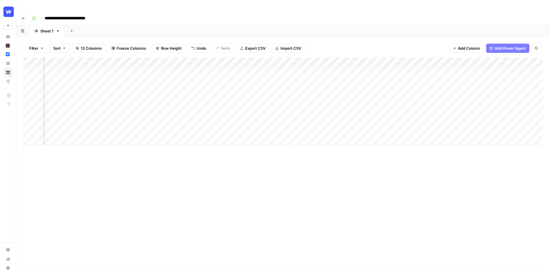
scroll to position [0, 75]
click at [432, 59] on div "Add Column" at bounding box center [283, 100] width 520 height 87
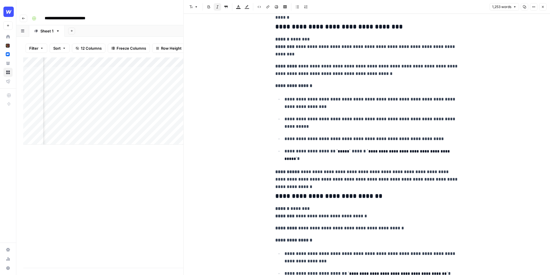
scroll to position [1702, 0]
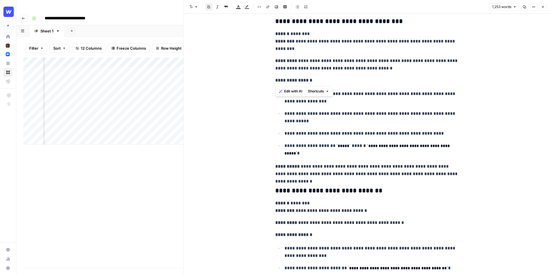
drag, startPoint x: 274, startPoint y: 80, endPoint x: 334, endPoint y: 83, distance: 60.0
click at [334, 83] on p "**********" at bounding box center [367, 80] width 183 height 7
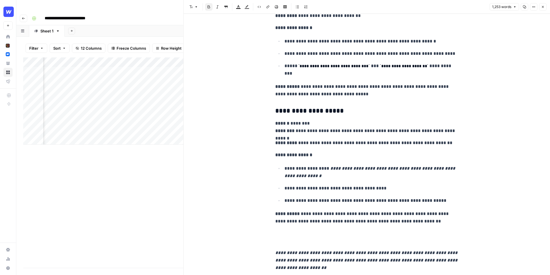
scroll to position [2053, 0]
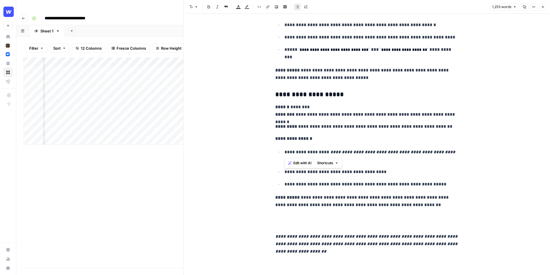
drag, startPoint x: 283, startPoint y: 152, endPoint x: 341, endPoint y: 153, distance: 57.9
click at [341, 153] on li "**********" at bounding box center [371, 155] width 176 height 15
click at [376, 150] on em "**********" at bounding box center [371, 156] width 172 height 12
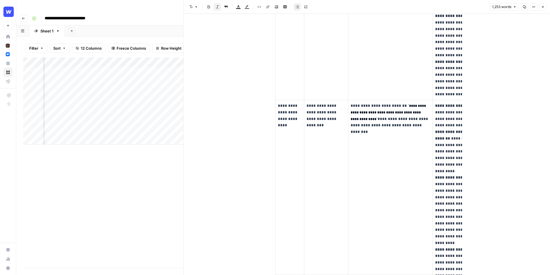
scroll to position [380, 0]
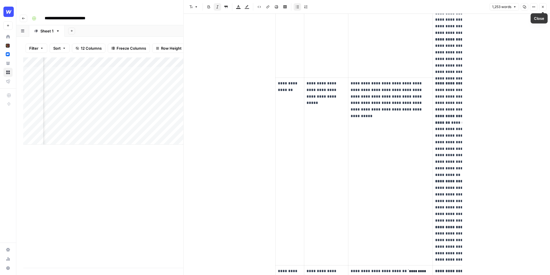
click at [542, 5] on button "Close" at bounding box center [543, 6] width 7 height 7
